Goal: Task Accomplishment & Management: Manage account settings

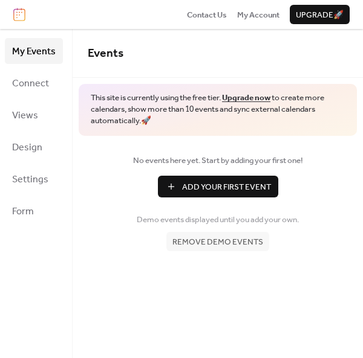
click at [234, 186] on span "Add Your First Event" at bounding box center [226, 187] width 89 height 12
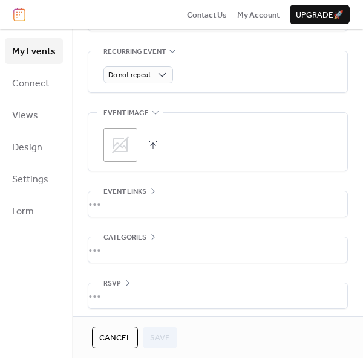
scroll to position [564, 0]
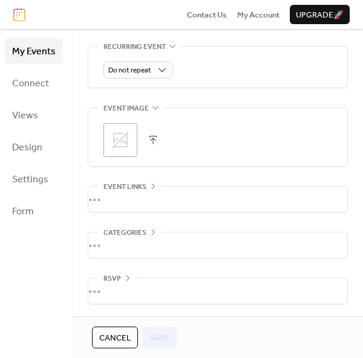
click at [308, 10] on span "Upgrade 🚀" at bounding box center [320, 15] width 48 height 12
click at [260, 10] on span "My Account" at bounding box center [258, 15] width 42 height 12
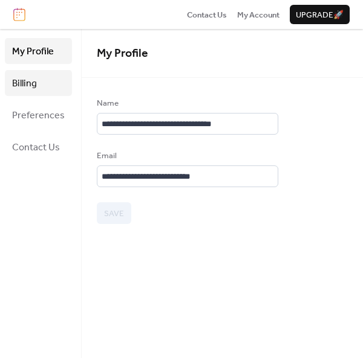
click at [24, 73] on link "Billing" at bounding box center [38, 83] width 67 height 26
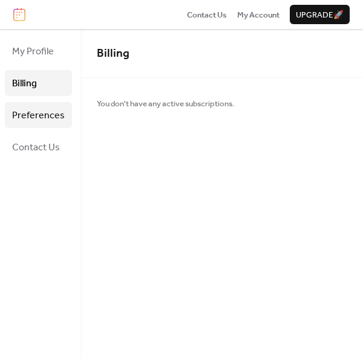
click at [30, 103] on link "Preferences" at bounding box center [38, 115] width 67 height 26
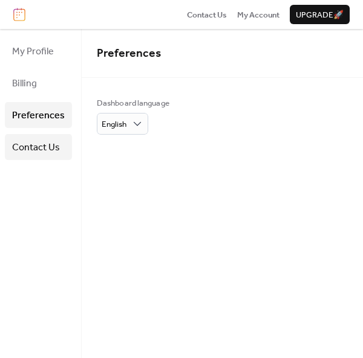
click at [37, 146] on span "Contact Us" at bounding box center [36, 147] width 48 height 19
